Goal: Task Accomplishment & Management: Manage account settings

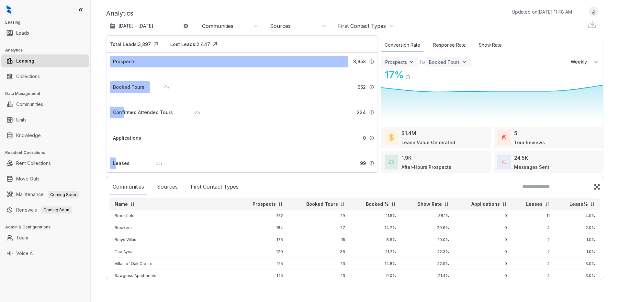
select select "******"
click at [30, 77] on link "Collections" at bounding box center [28, 76] width 24 height 13
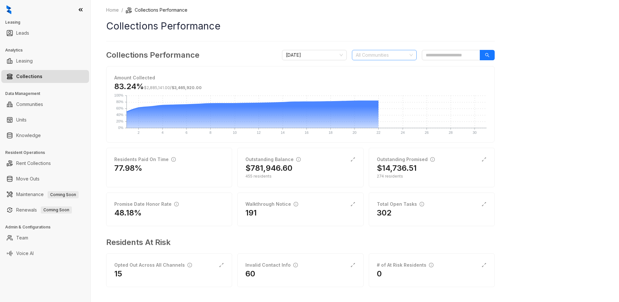
click at [392, 56] on div at bounding box center [380, 55] width 55 height 9
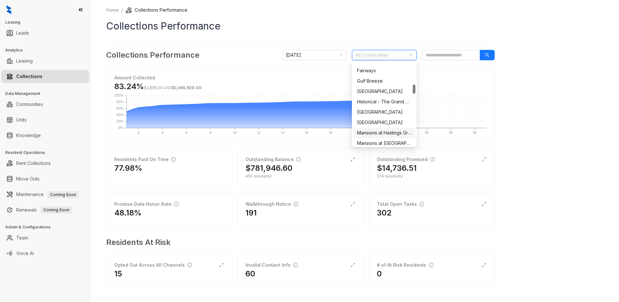
scroll to position [227, 0]
click at [370, 132] on div "Mirador" at bounding box center [384, 131] width 54 height 7
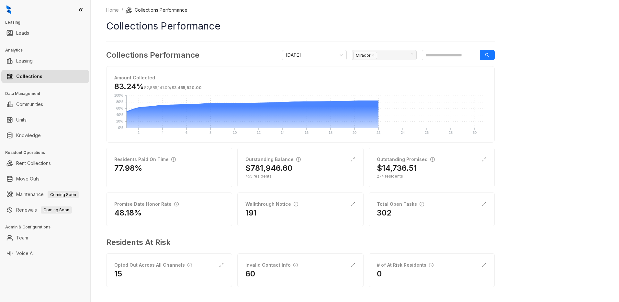
click at [520, 68] on div "Home / Collections Performance Collections Performance Collections Performance …" at bounding box center [355, 151] width 529 height 302
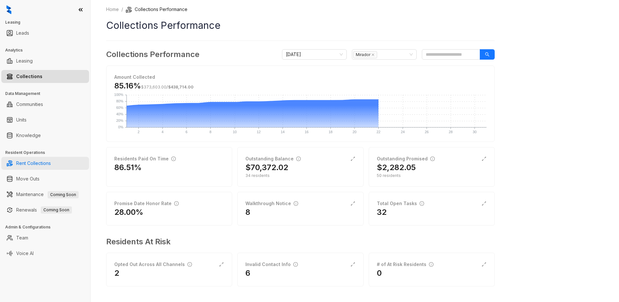
click at [31, 163] on link "Rent Collections" at bounding box center [33, 163] width 35 height 13
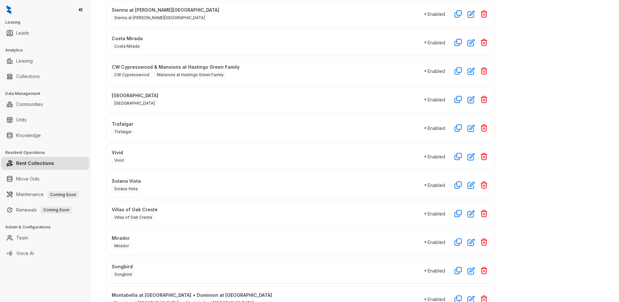
scroll to position [213, 0]
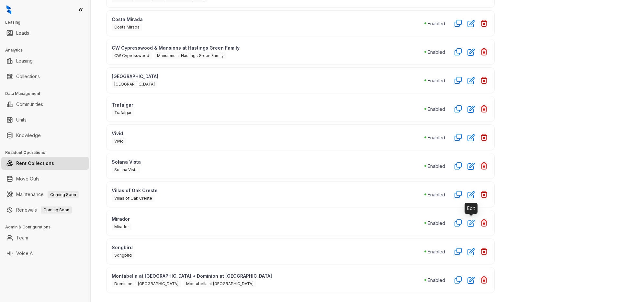
click at [470, 223] on icon "button" at bounding box center [471, 223] width 6 height 6
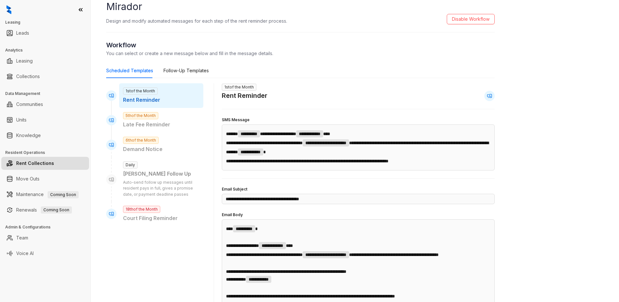
scroll to position [32, 0]
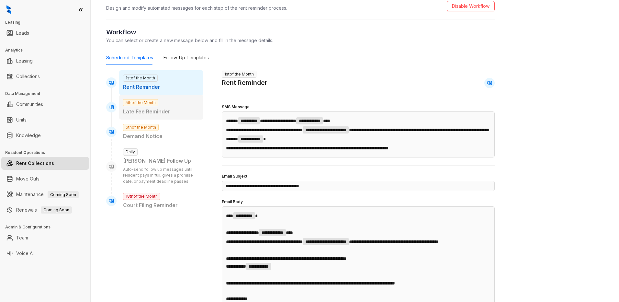
click at [146, 106] on span "5th of the Month" at bounding box center [140, 102] width 35 height 7
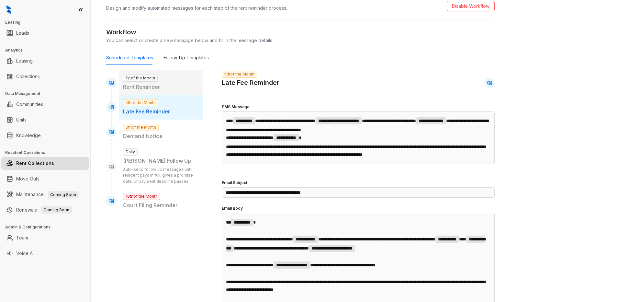
click at [158, 84] on p "Rent Reminder" at bounding box center [161, 87] width 76 height 8
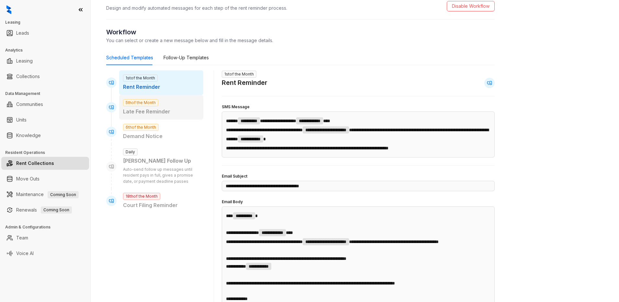
click at [158, 113] on p "Late Fee Reminder" at bounding box center [161, 112] width 76 height 8
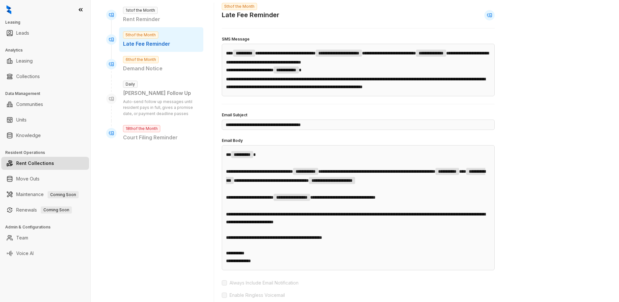
scroll to position [97, 0]
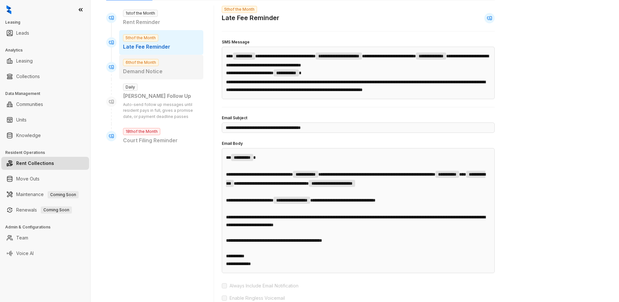
click at [155, 74] on p "Demand Notice" at bounding box center [161, 71] width 76 height 8
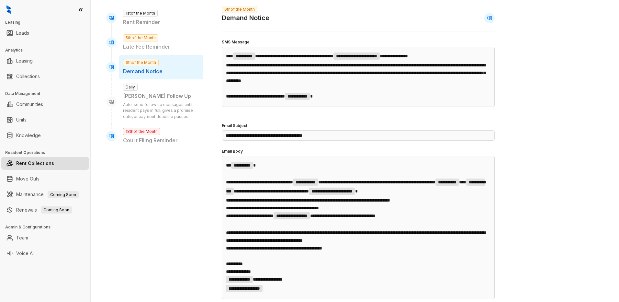
click at [163, 66] on div "6th of the Month Demand Notice" at bounding box center [161, 67] width 84 height 25
click at [130, 86] on span "Daily" at bounding box center [130, 87] width 15 height 7
click at [135, 106] on p "Auto-send follow up messages until resident pays in full, gives a promise date,…" at bounding box center [161, 111] width 76 height 18
click at [138, 135] on span "18th of the Month" at bounding box center [141, 131] width 37 height 7
type input "**********"
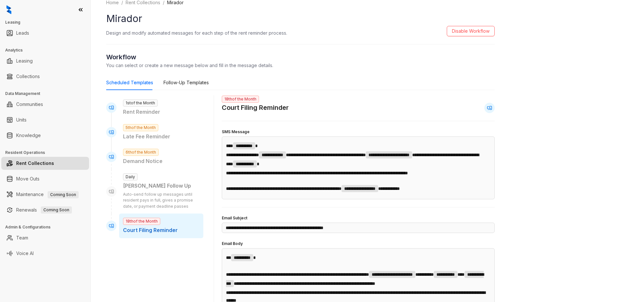
scroll to position [0, 0]
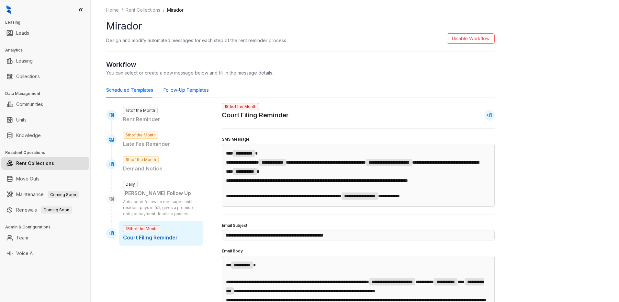
click at [174, 88] on div "Follow-Up Templates" at bounding box center [186, 89] width 45 height 7
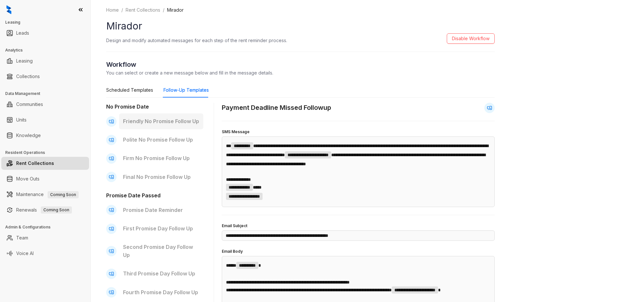
click at [161, 120] on p "Friendly No Promise Follow Up" at bounding box center [161, 121] width 76 height 8
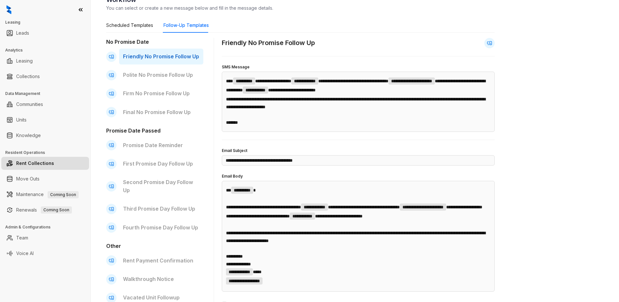
scroll to position [97, 0]
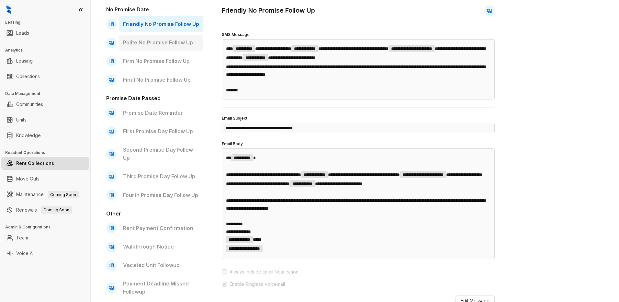
click at [145, 43] on p "Polite No Promise Follow Up" at bounding box center [161, 43] width 76 height 8
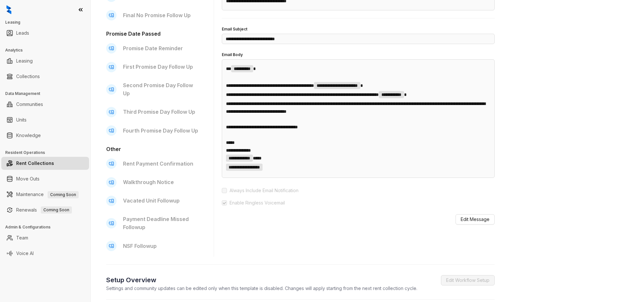
scroll to position [162, 0]
click at [152, 47] on p "Promise Date Reminder" at bounding box center [161, 48] width 76 height 8
type input "**********"
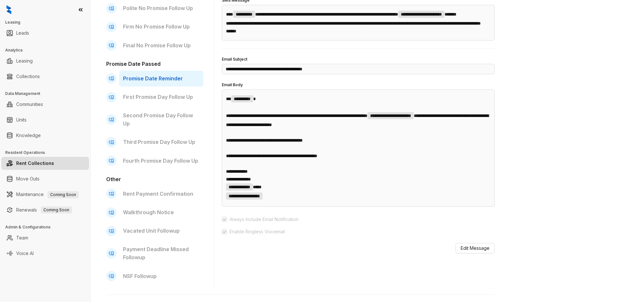
scroll to position [32, 0]
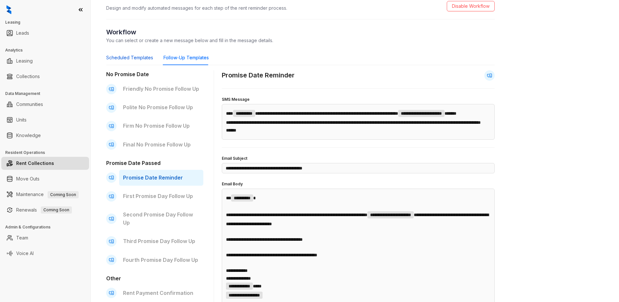
click at [117, 57] on div "Scheduled Templates" at bounding box center [129, 57] width 47 height 7
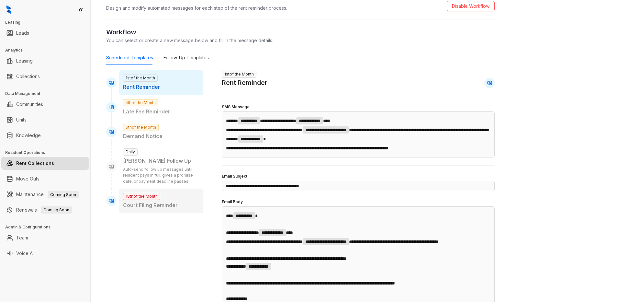
click at [141, 201] on p "Court Filing Reminder" at bounding box center [161, 205] width 76 height 8
type input "**********"
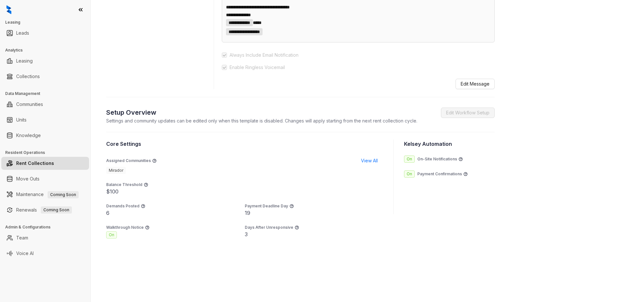
scroll to position [388, 0]
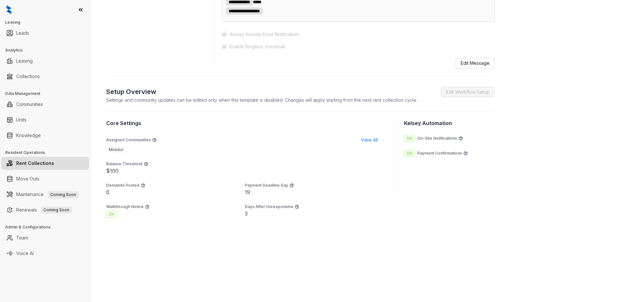
click at [109, 214] on span "On" at bounding box center [111, 214] width 11 height 7
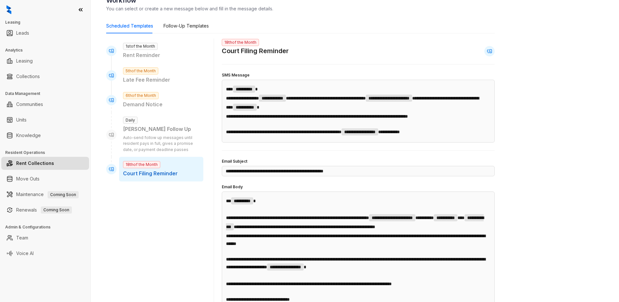
scroll to position [0, 0]
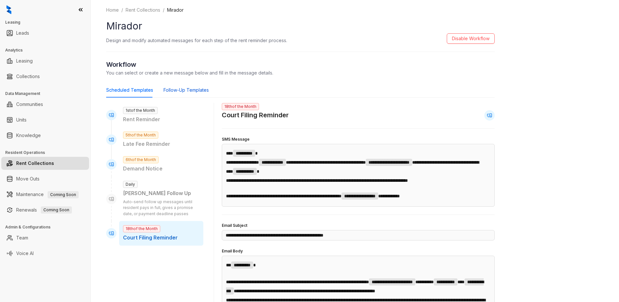
click at [180, 89] on div "Follow-Up Templates" at bounding box center [186, 89] width 45 height 7
type input "**********"
